Goal: Transaction & Acquisition: Purchase product/service

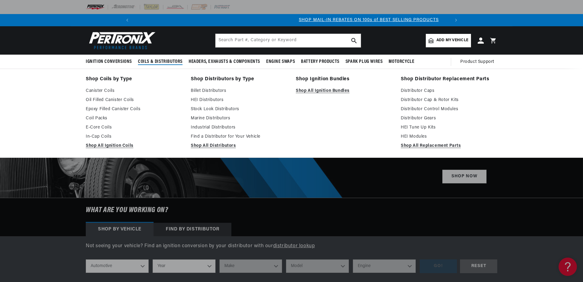
scroll to position [0, 326]
click at [167, 64] on span "Coils & Distributors" at bounding box center [160, 62] width 45 height 6
click at [226, 118] on link "Marine Distributors" at bounding box center [239, 118] width 97 height 7
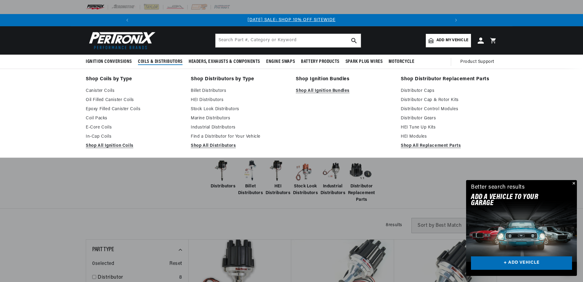
click at [157, 61] on span "Coils & Distributors" at bounding box center [160, 62] width 45 height 6
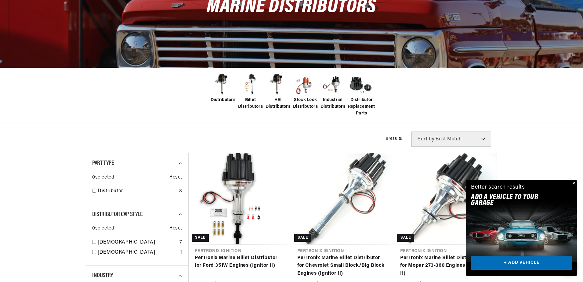
scroll to position [120, 0]
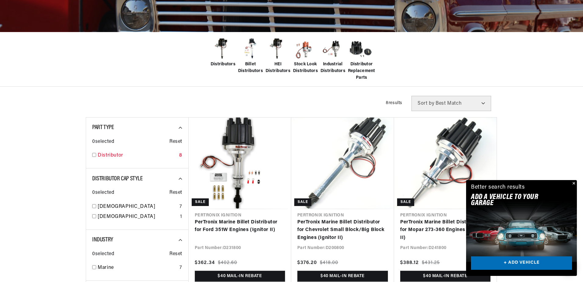
click at [94, 155] on input "checkbox" at bounding box center [94, 155] width 4 height 4
checkbox input "true"
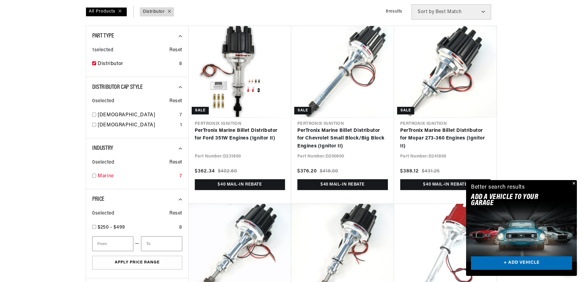
click at [95, 176] on input "checkbox" at bounding box center [94, 176] width 4 height 4
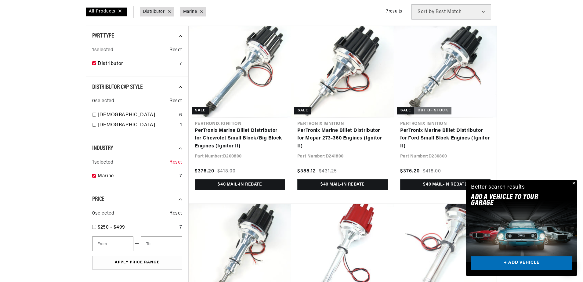
click at [180, 162] on span "Reset" at bounding box center [175, 163] width 13 height 8
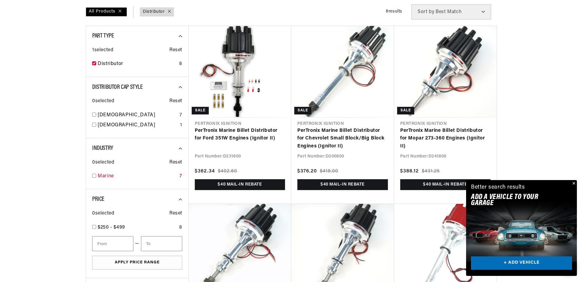
click at [93, 175] on input "checkbox" at bounding box center [94, 176] width 4 height 4
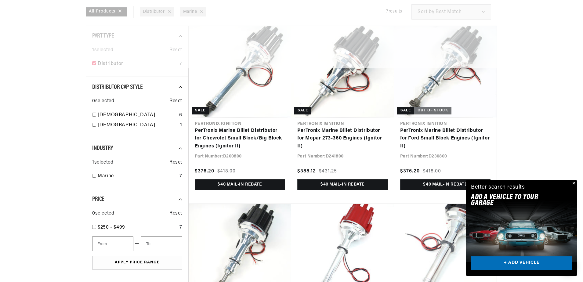
checkbox input "false"
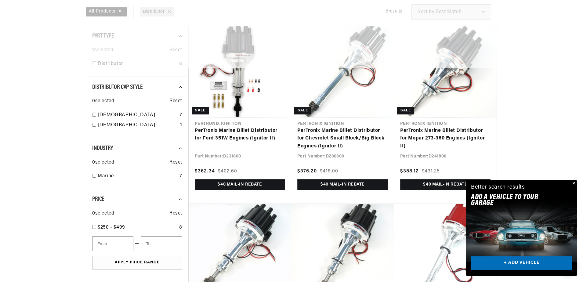
checkbox input "false"
